Goal: Navigation & Orientation: Find specific page/section

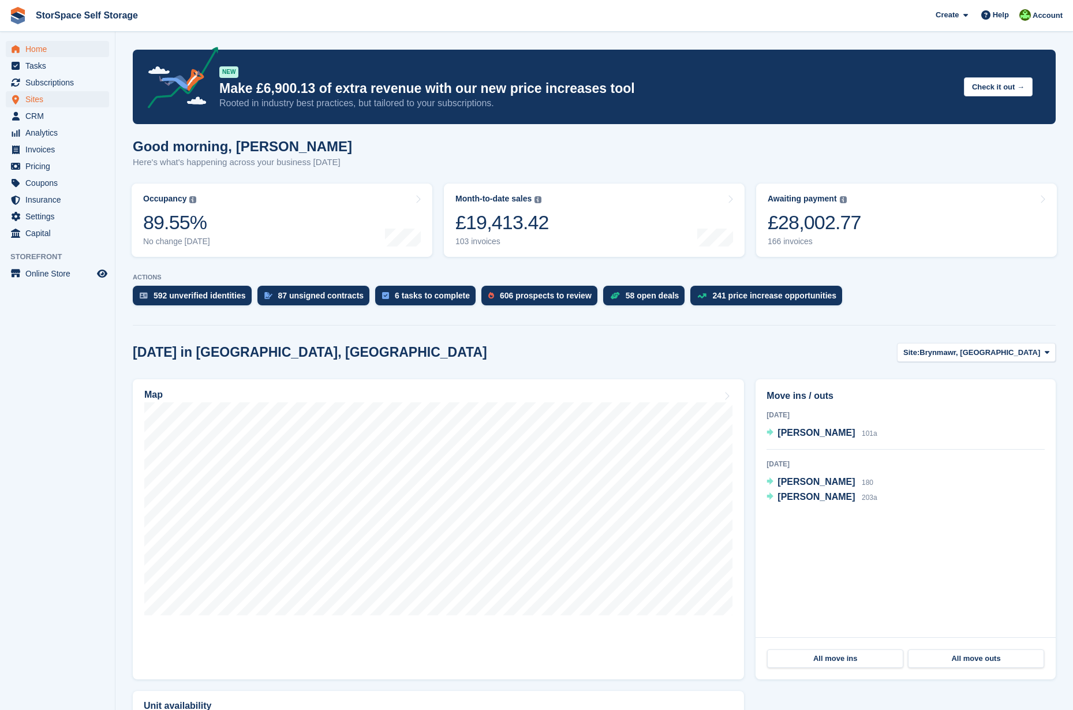
click at [41, 99] on span "Sites" at bounding box center [59, 99] width 69 height 16
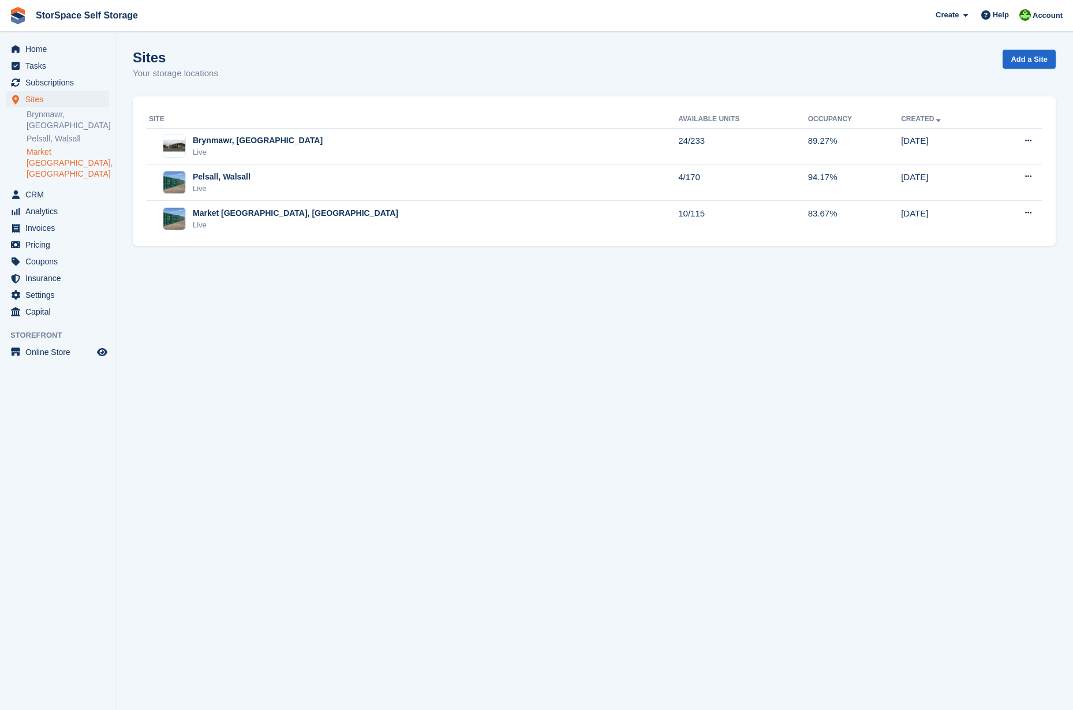
click at [66, 148] on link "Market [GEOGRAPHIC_DATA], [GEOGRAPHIC_DATA]" at bounding box center [68, 163] width 83 height 33
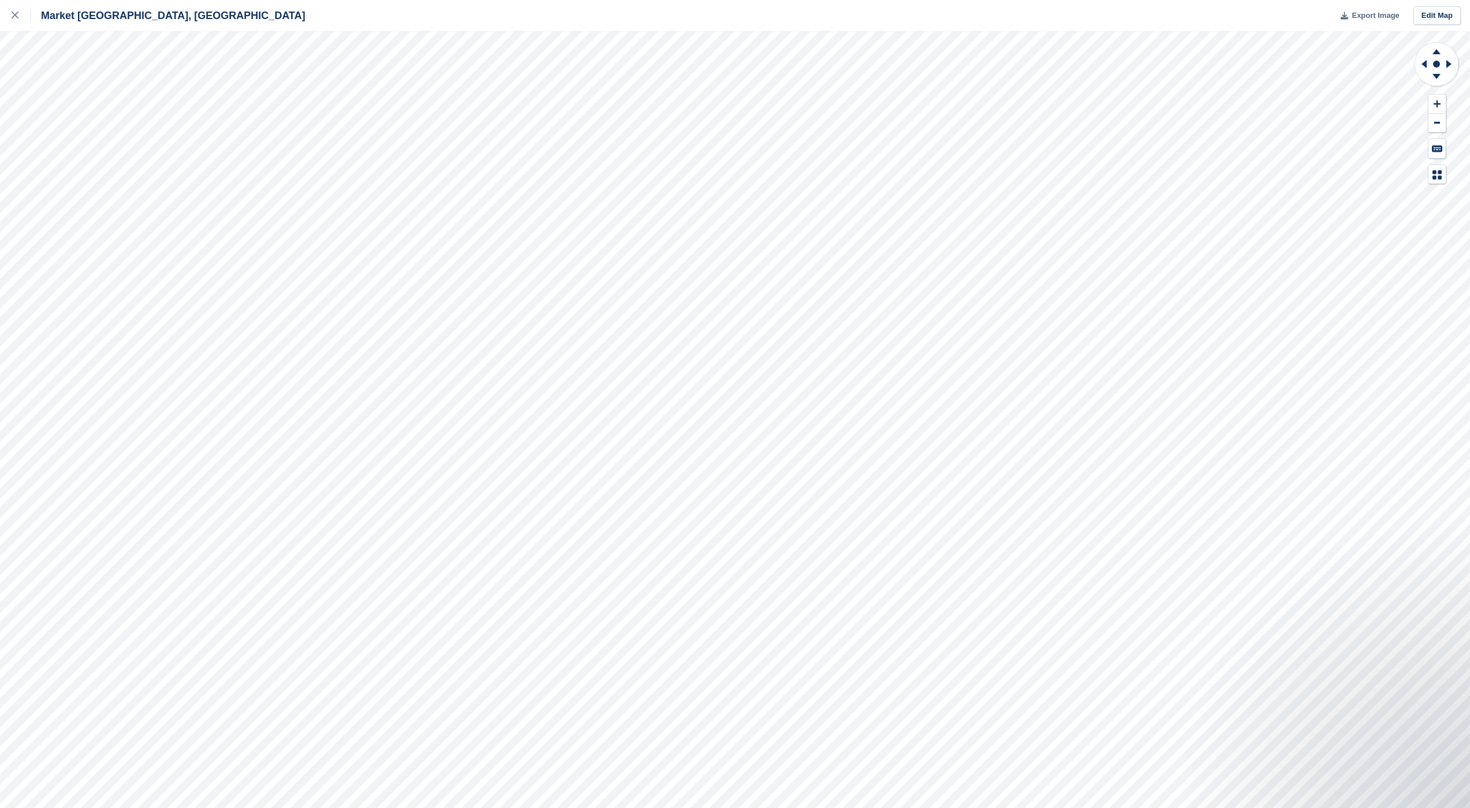
click at [1073, 13] on span "Export Image" at bounding box center [1375, 16] width 47 height 12
